Goal: Entertainment & Leisure: Browse casually

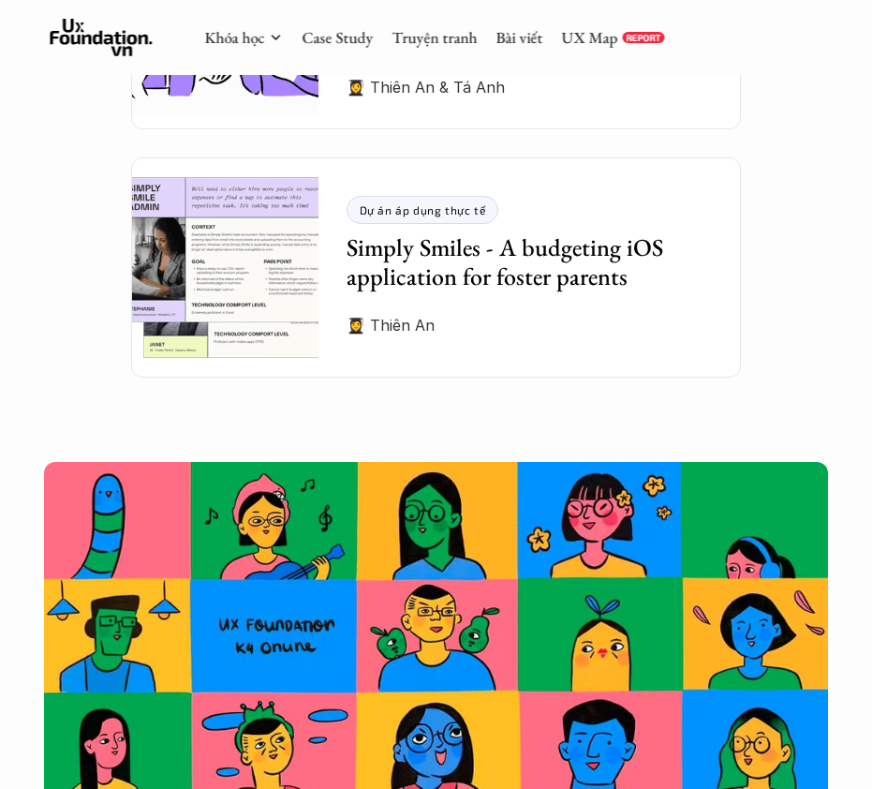
scroll to position [5665, 0]
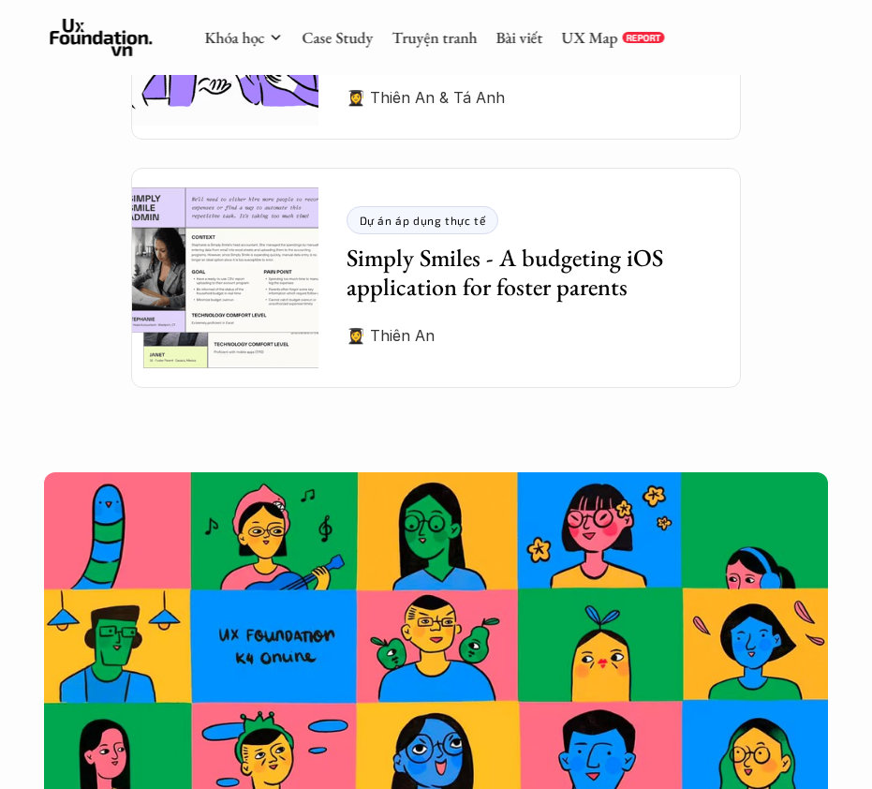
click at [440, 43] on link "Truyện tranh" at bounding box center [434, 37] width 85 height 21
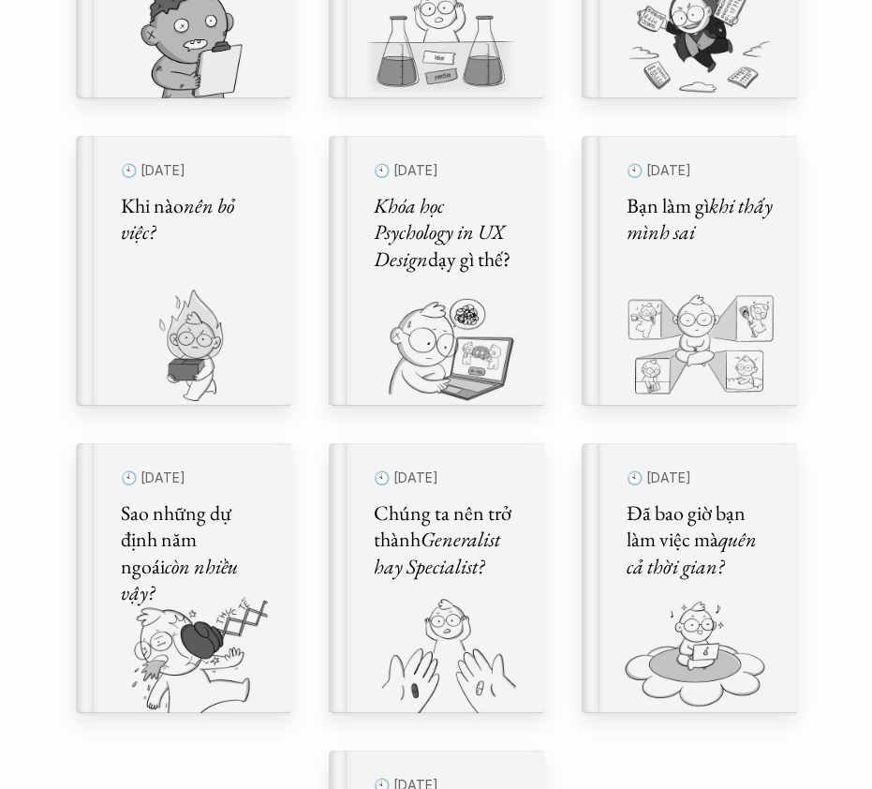
click at [715, 788] on html "Comic Healing Thế giới truyện tranh Đây là nơi bọn mình "lúa hóa kiến thức" về …" at bounding box center [436, 627] width 872 height 2752
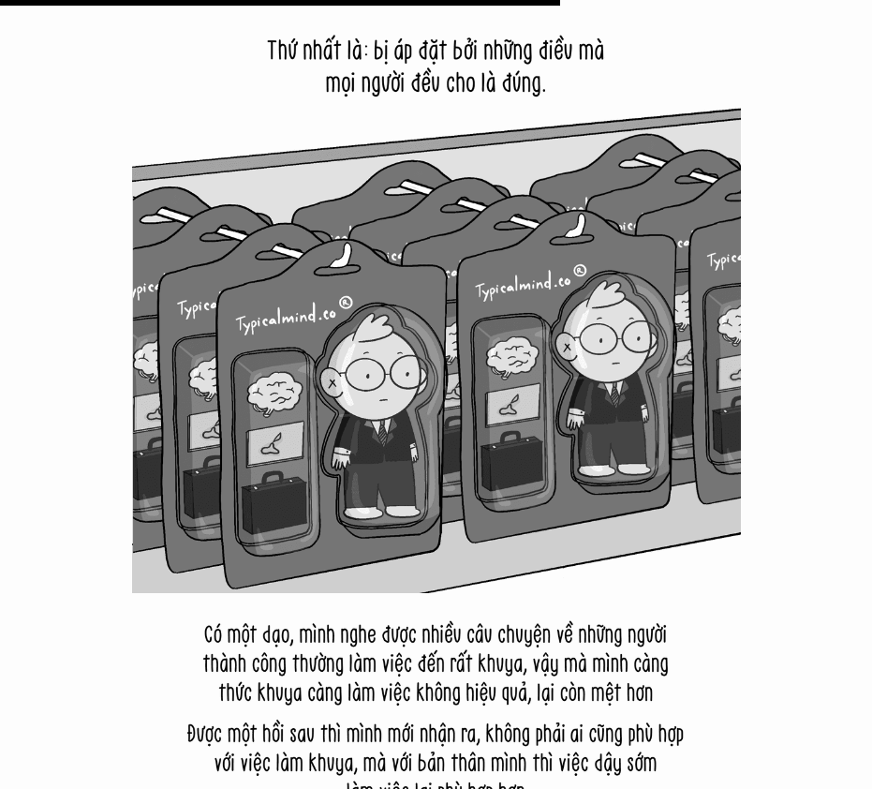
scroll to position [16082, 0]
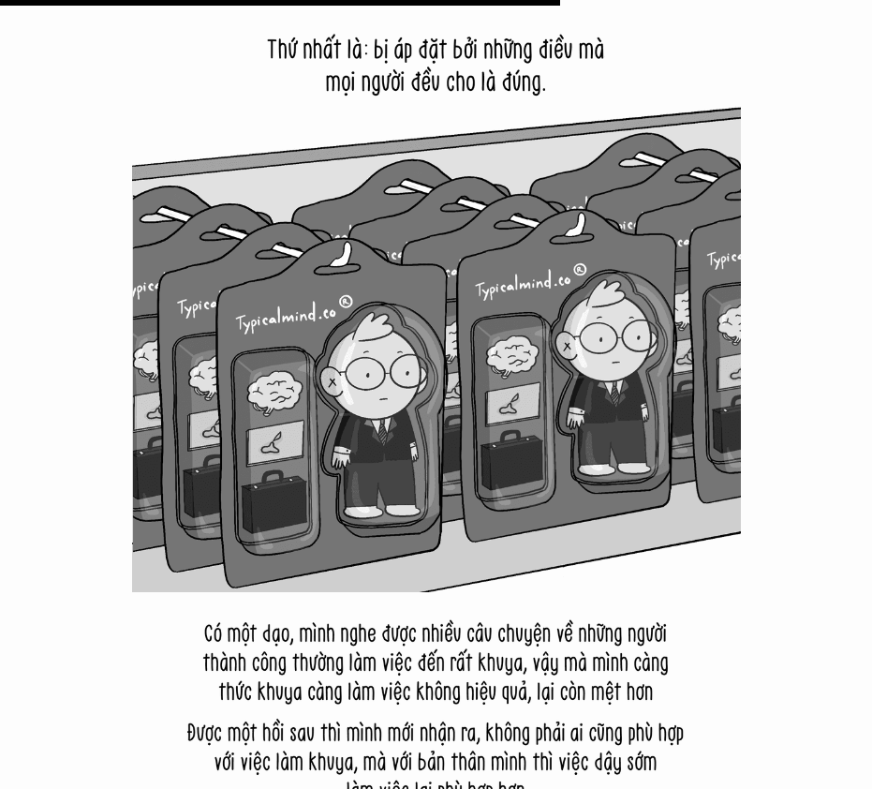
click at [693, 571] on img at bounding box center [436, 287] width 609 height 609
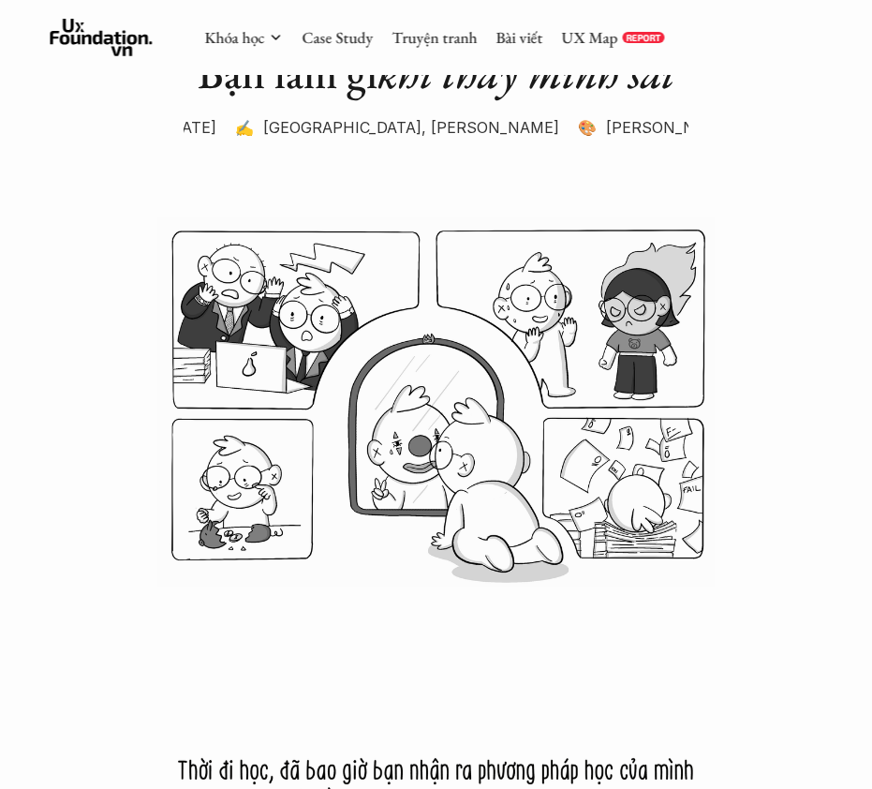
scroll to position [0, 0]
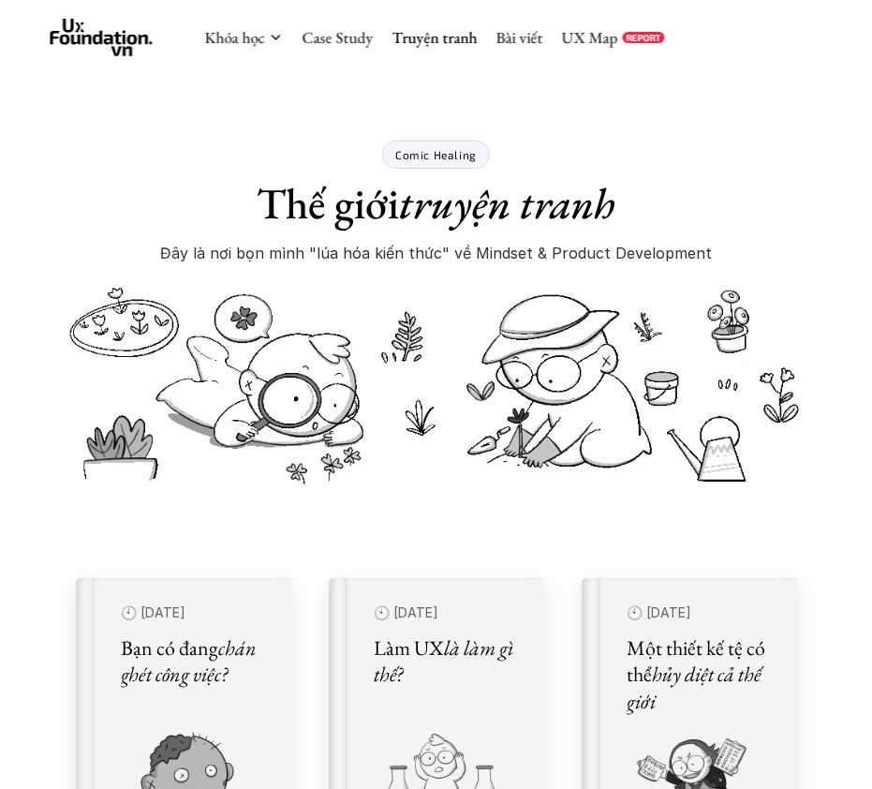
scroll to position [808, 0]
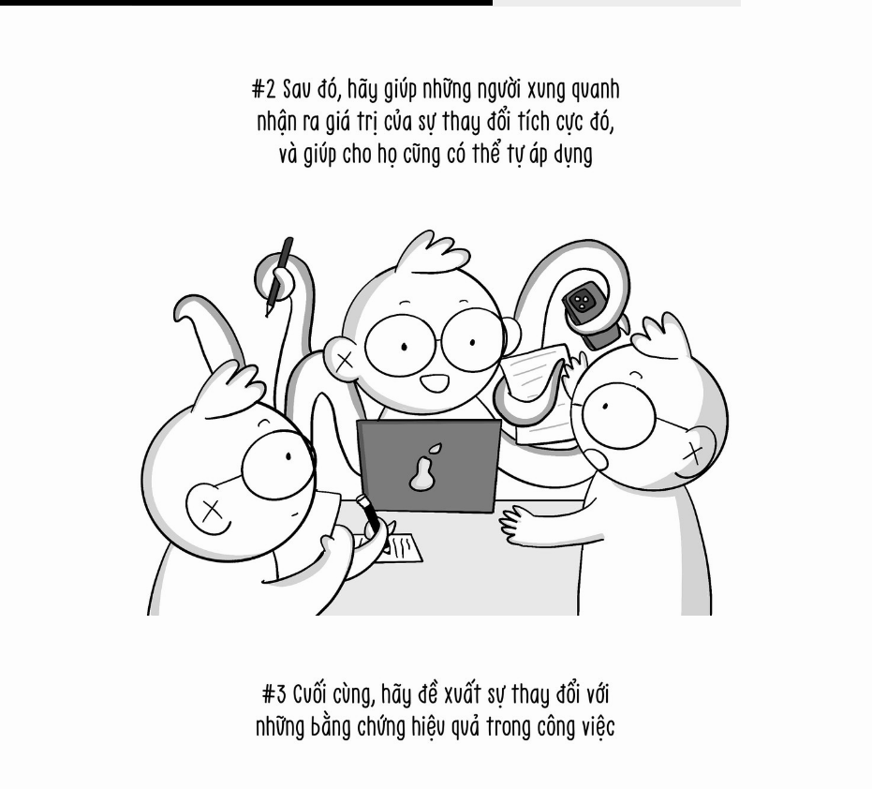
scroll to position [12413, 0]
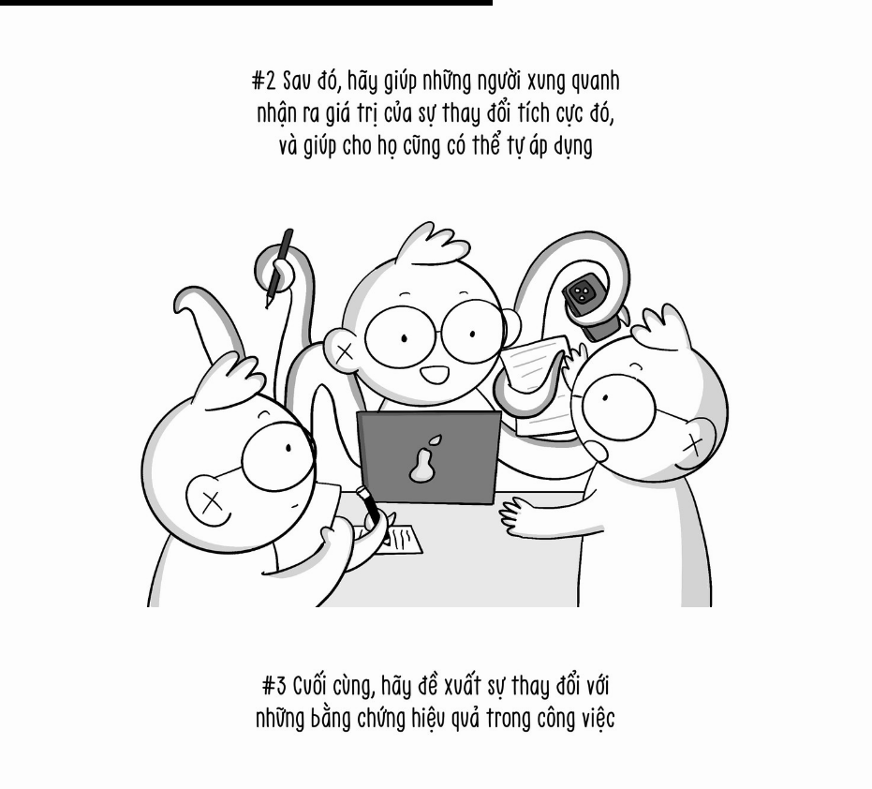
click at [740, 431] on img at bounding box center [436, 302] width 609 height 609
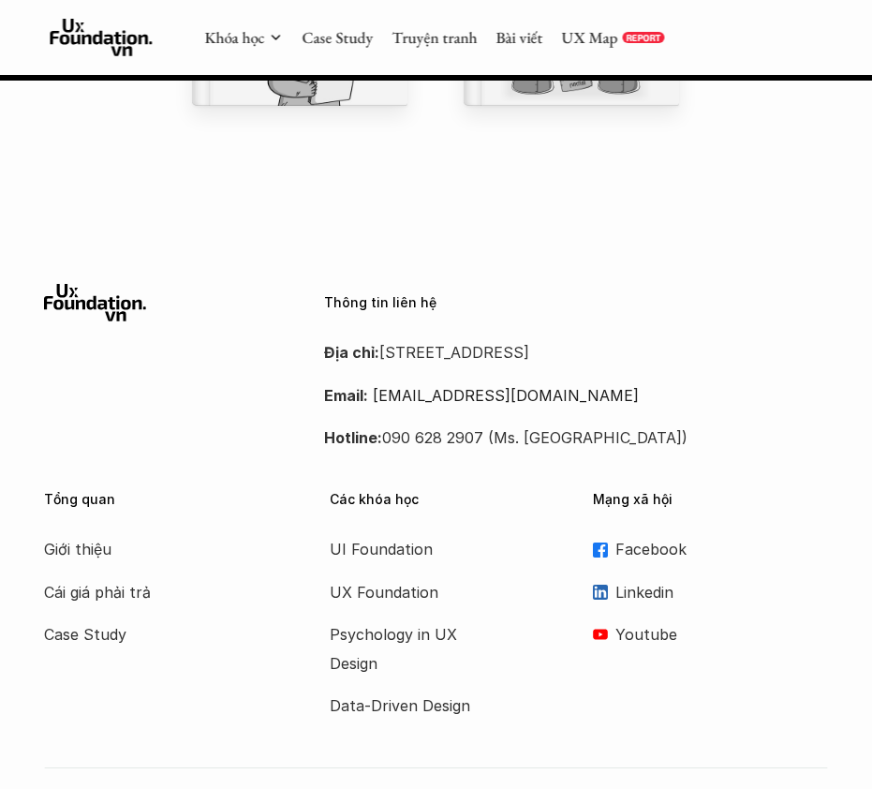
scroll to position [23461, 0]
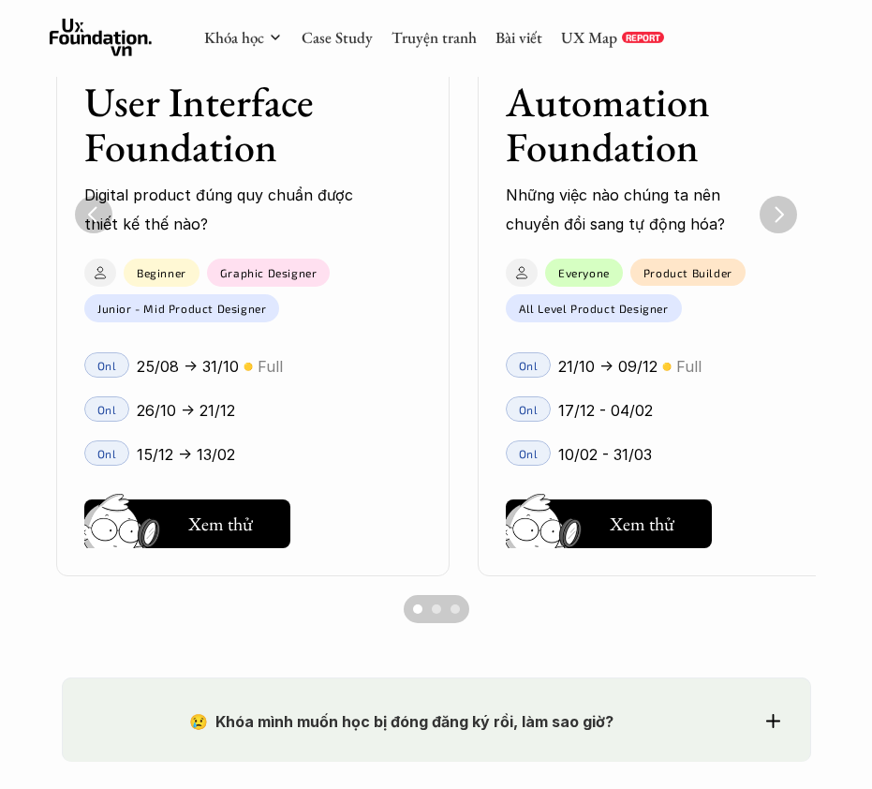
scroll to position [0, 422]
